Goal: Task Accomplishment & Management: Manage account settings

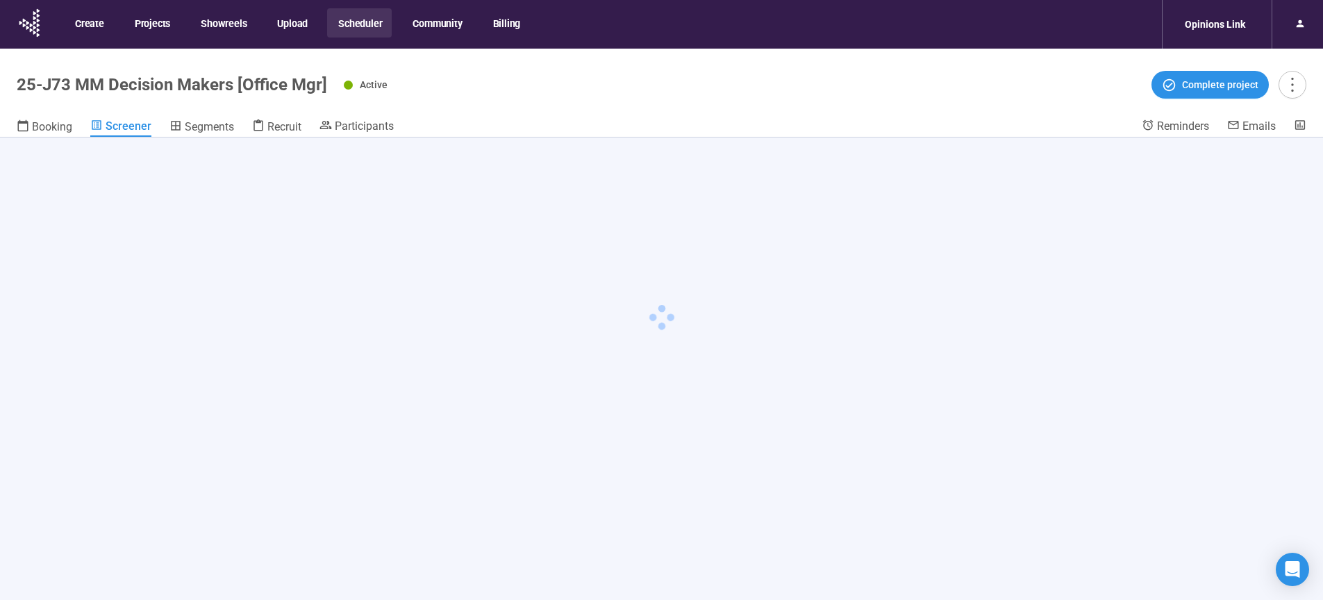
scroll to position [49, 0]
click at [380, 20] on button "Scheduler" at bounding box center [359, 22] width 65 height 29
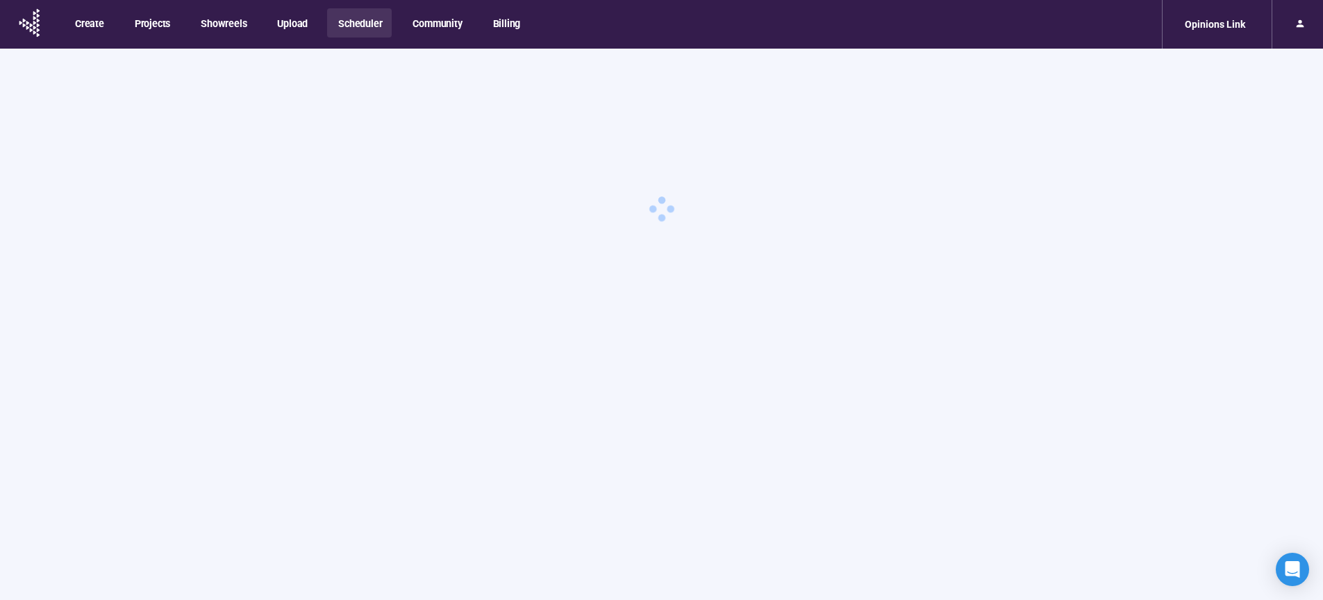
click at [374, 24] on button "Scheduler" at bounding box center [359, 22] width 65 height 29
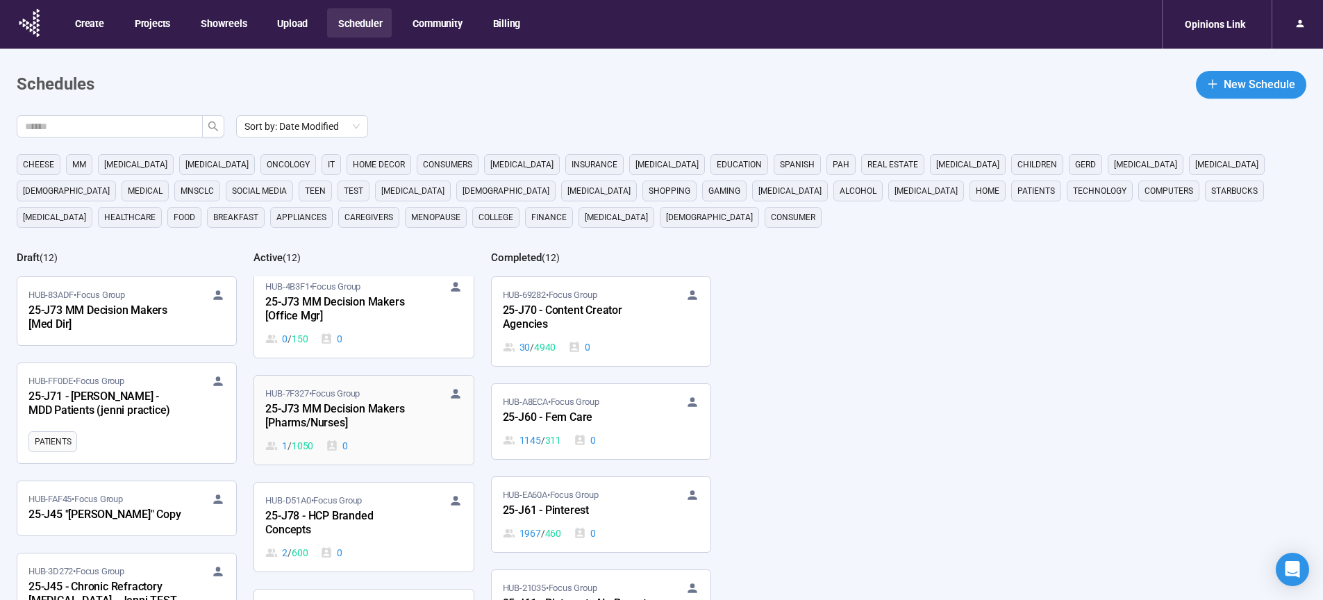
scroll to position [12, 0]
click at [317, 514] on div "25-J78 - HCP Branded Concepts" at bounding box center [341, 520] width 153 height 32
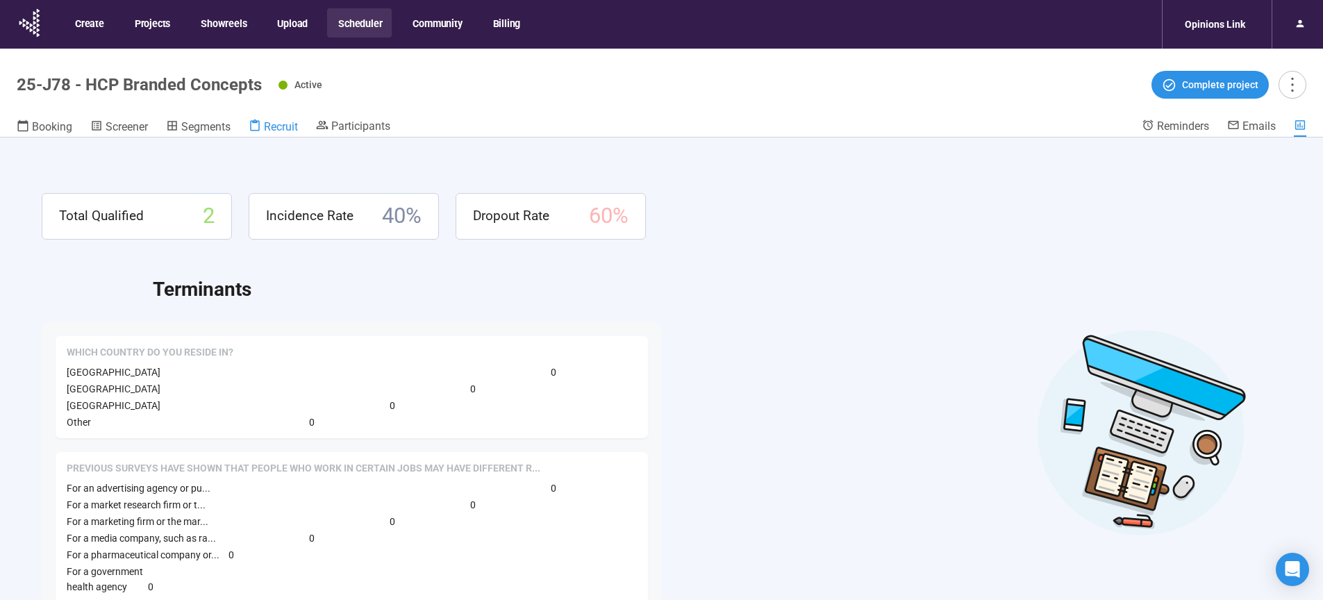
click at [284, 129] on span "Recruit" at bounding box center [281, 126] width 34 height 13
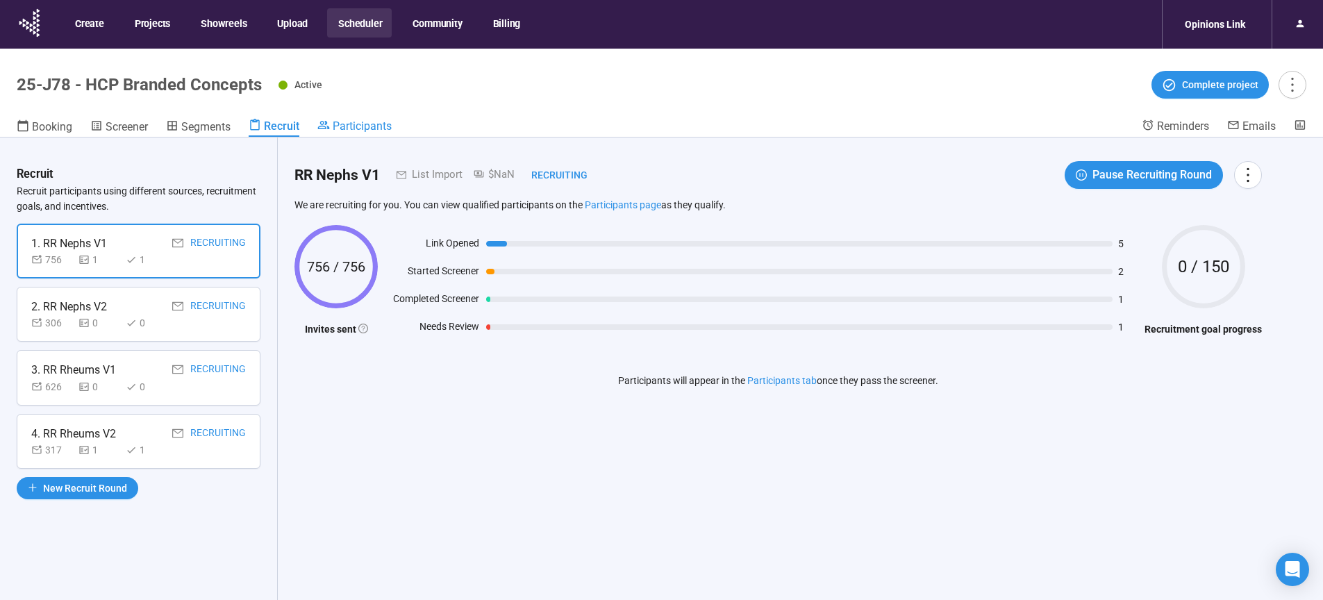
click at [339, 127] on span "Participants" at bounding box center [362, 125] width 59 height 13
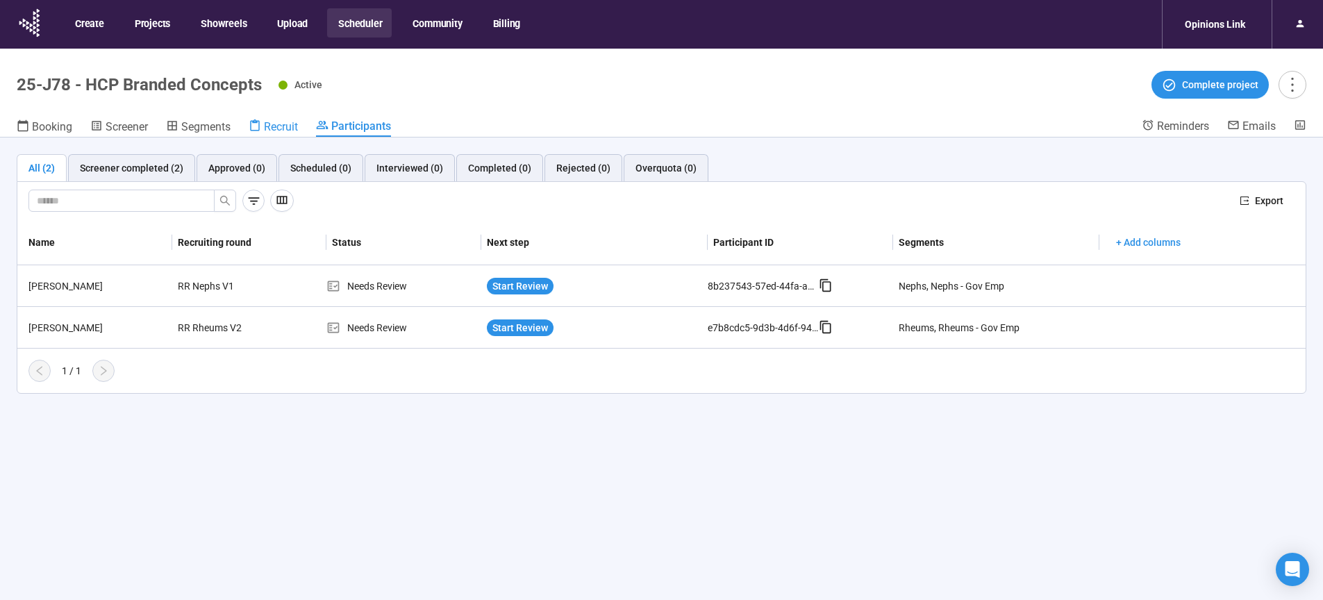
click at [285, 131] on span "Recruit" at bounding box center [281, 126] width 34 height 13
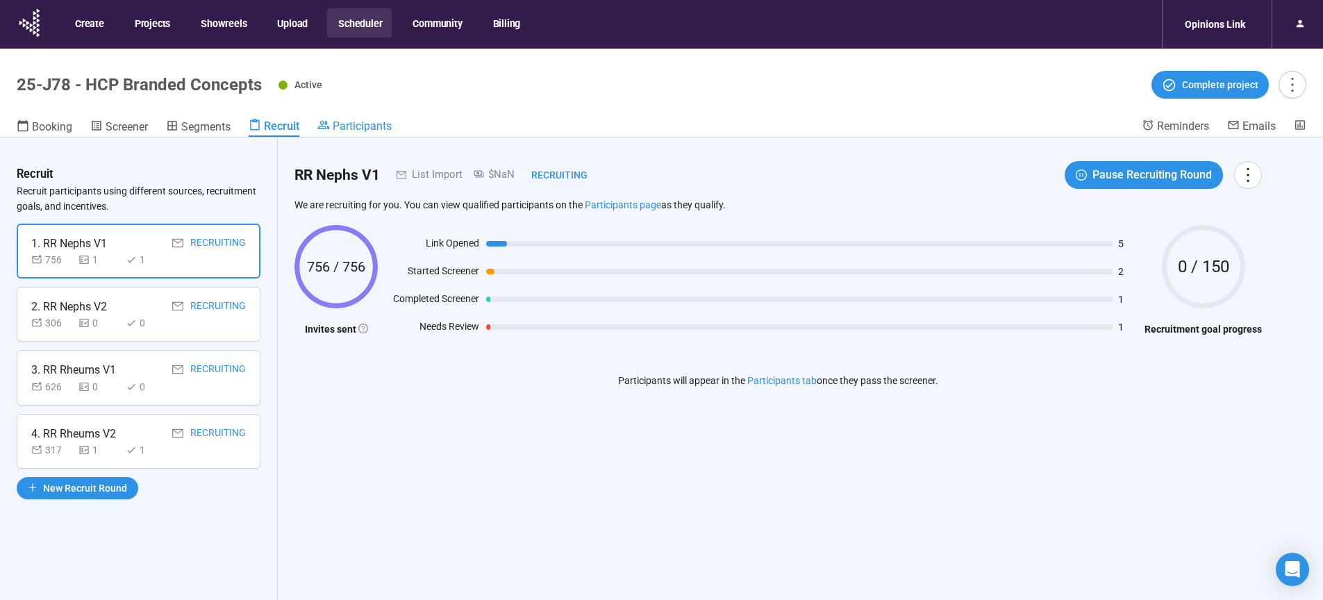
click at [343, 126] on span "Participants" at bounding box center [362, 125] width 59 height 13
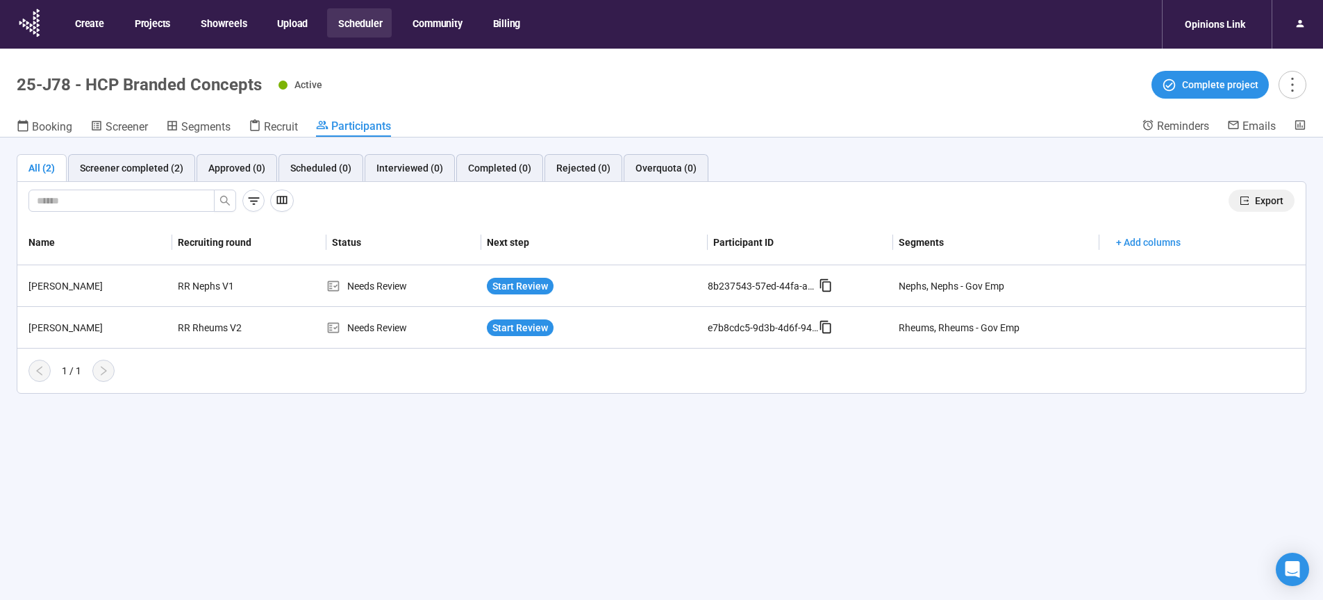
click at [1266, 203] on span "Export" at bounding box center [1269, 200] width 28 height 15
